Goal: Navigation & Orientation: Go to known website

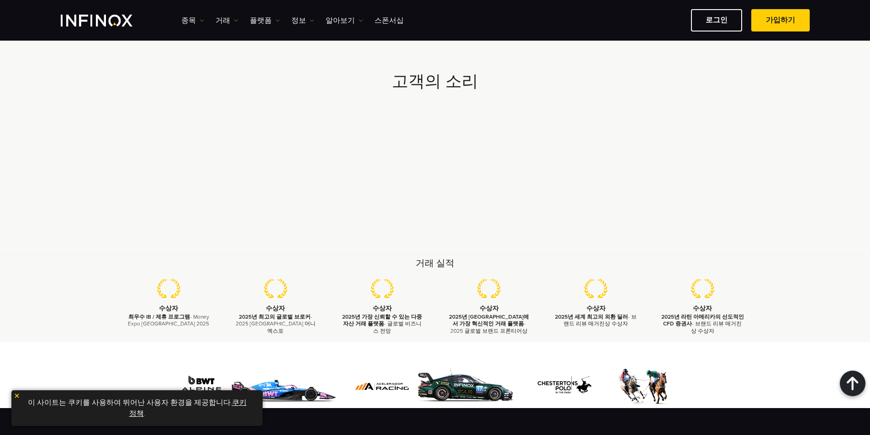
scroll to position [2383, 0]
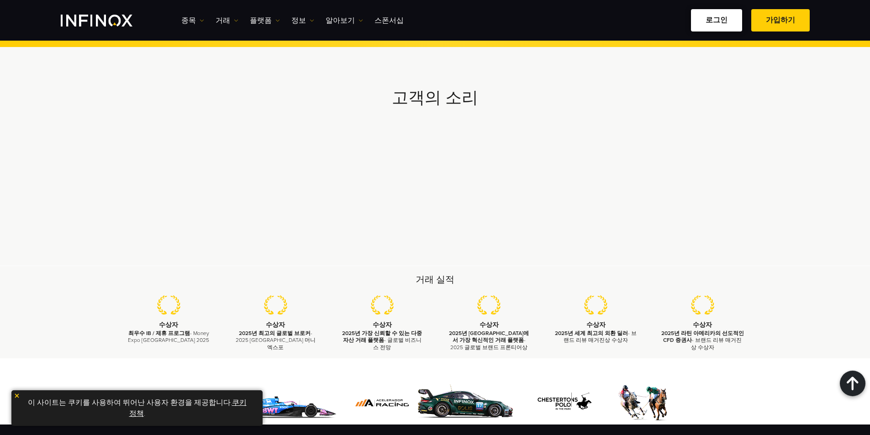
click at [711, 16] on link "로그인" at bounding box center [716, 20] width 51 height 22
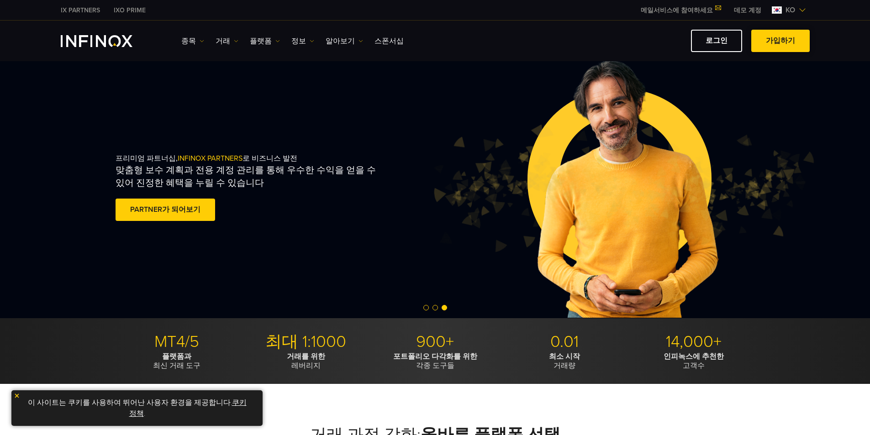
click at [781, 41] on span at bounding box center [781, 41] width 0 height 0
